Goal: Task Accomplishment & Management: Manage account settings

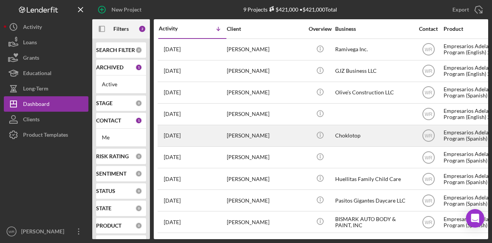
click at [245, 134] on div "[PERSON_NAME]" at bounding box center [265, 135] width 77 height 20
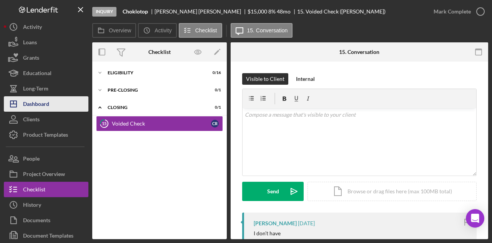
click at [42, 103] on div "Dashboard" at bounding box center [36, 104] width 26 height 17
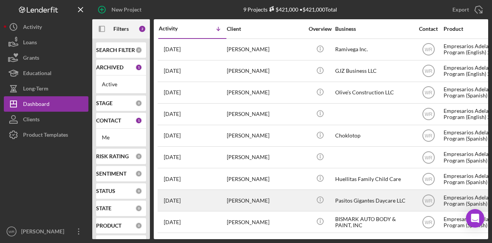
click at [241, 200] on div "[PERSON_NAME]" at bounding box center [265, 200] width 77 height 20
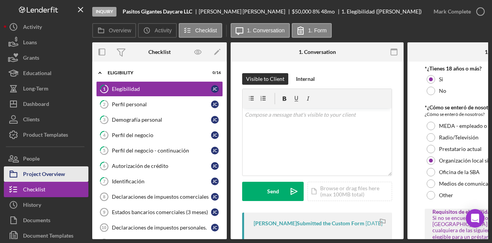
click at [45, 171] on div "Project Overview" at bounding box center [44, 174] width 42 height 17
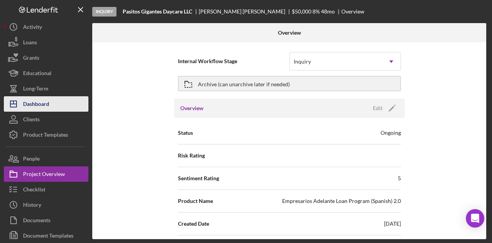
click at [58, 106] on button "Icon/Dashboard Dashboard" at bounding box center [46, 103] width 85 height 15
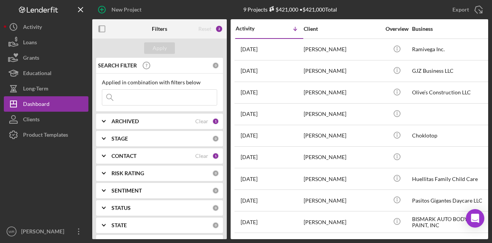
click at [113, 23] on div at bounding box center [114, 28] width 45 height 19
click at [110, 24] on icon "button" at bounding box center [101, 28] width 17 height 17
click at [112, 35] on div at bounding box center [114, 28] width 45 height 19
click at [110, 31] on icon "button" at bounding box center [101, 28] width 17 height 17
click at [110, 30] on icon "button" at bounding box center [101, 28] width 17 height 17
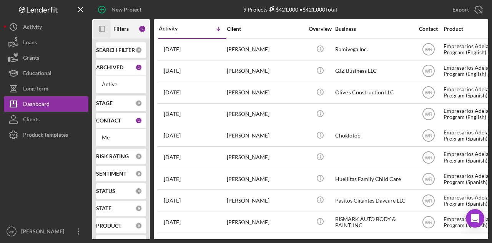
click at [101, 26] on rect "button" at bounding box center [101, 28] width 5 height 5
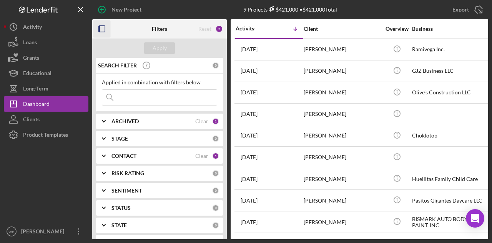
click at [131, 152] on div "CONTACT Clear 1" at bounding box center [166, 155] width 108 height 7
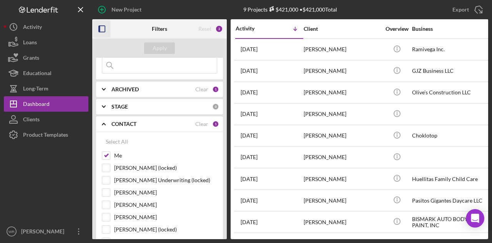
scroll to position [77, 0]
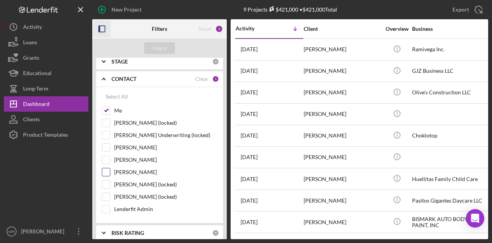
click at [137, 171] on label "Gloria Murillo" at bounding box center [165, 172] width 103 height 8
click at [110, 171] on input "Gloria Murillo" at bounding box center [106, 172] width 8 height 8
click at [171, 45] on button "Apply" at bounding box center [159, 48] width 31 height 12
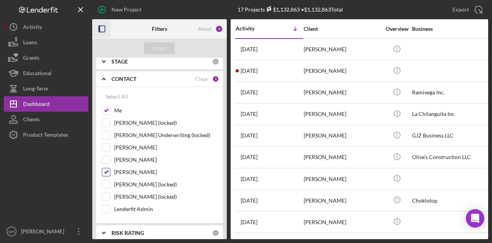
click at [141, 168] on label "Gloria Murillo" at bounding box center [165, 172] width 103 height 8
click at [110, 168] on input "Gloria Murillo" at bounding box center [106, 172] width 8 height 8
checkbox input "false"
click at [162, 48] on div "Apply" at bounding box center [160, 48] width 14 height 12
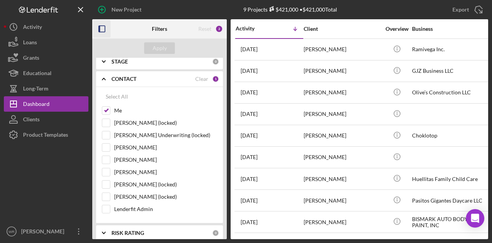
click at [105, 29] on rect "button" at bounding box center [102, 29] width 6 height 6
